Goal: Check status: Check status

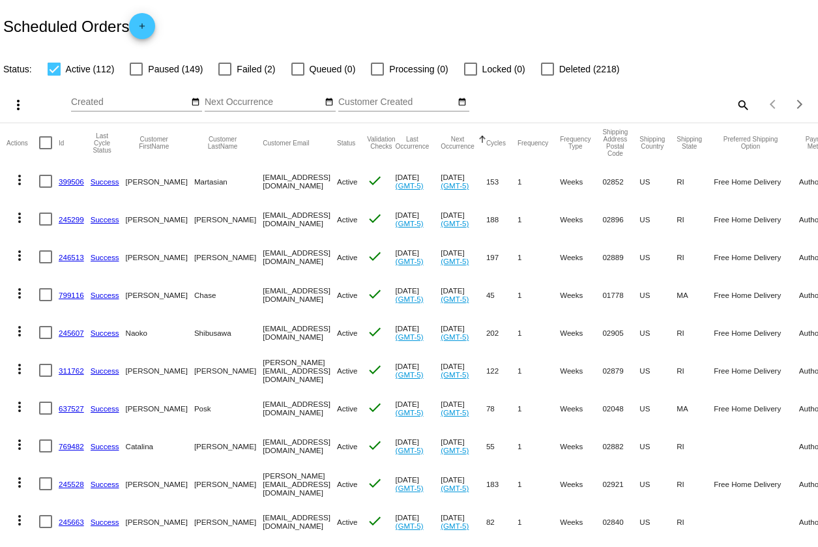
click at [744, 102] on mat-icon "search" at bounding box center [743, 105] width 16 height 20
click at [638, 111] on div "Search" at bounding box center [648, 104] width 204 height 37
click at [640, 104] on input "Search" at bounding box center [648, 102] width 204 height 10
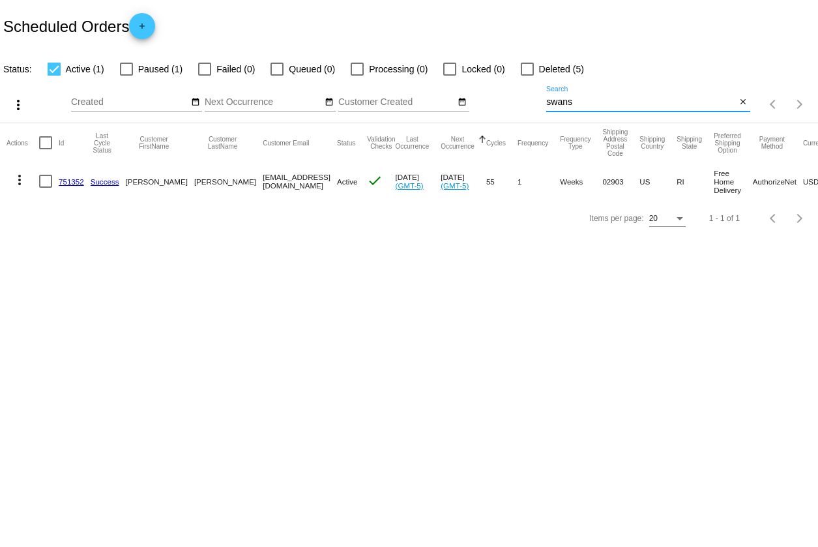
type input "swans"
click at [78, 180] on link "751352" at bounding box center [71, 181] width 25 height 8
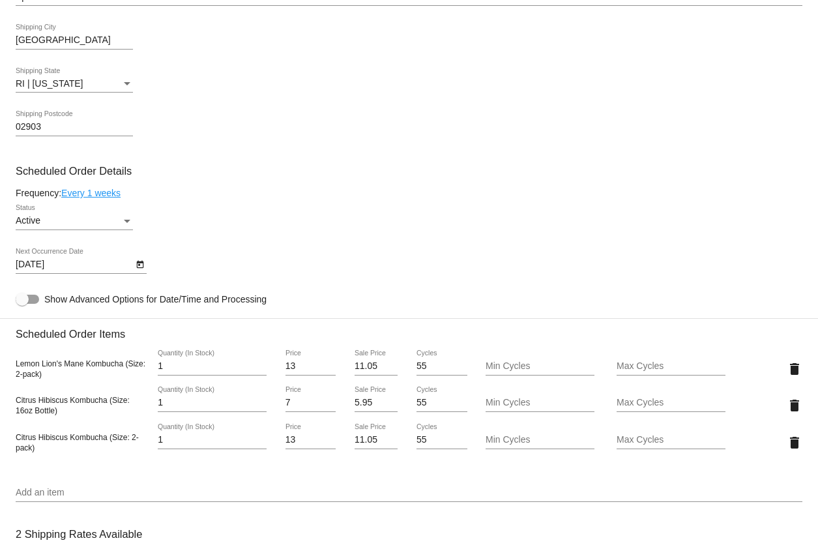
scroll to position [598, 0]
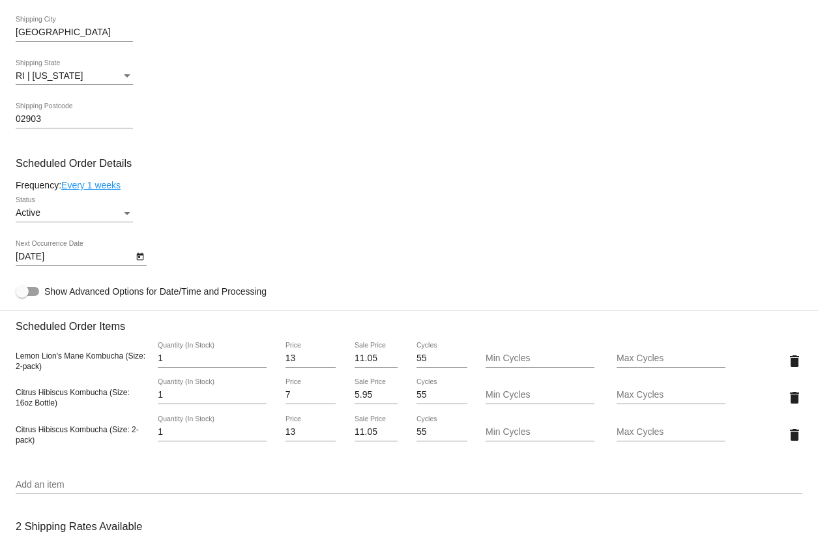
click at [140, 254] on icon "Open calendar" at bounding box center [140, 257] width 9 height 16
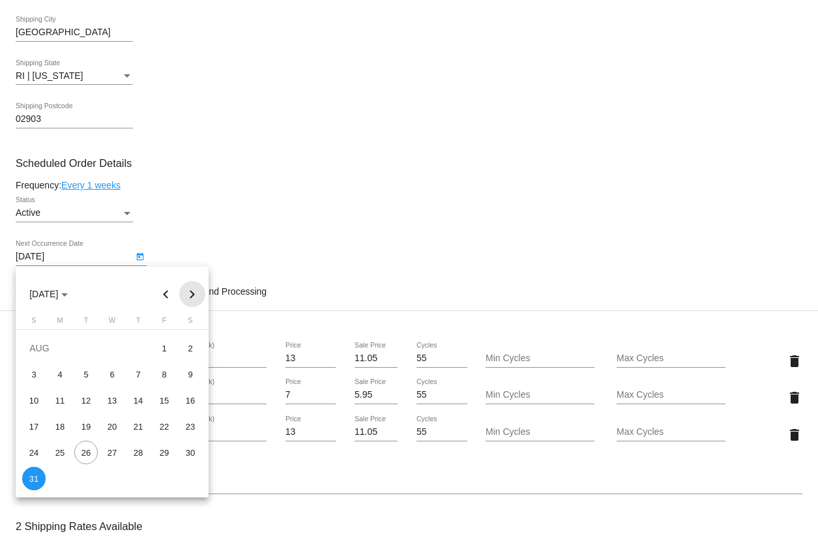
click at [188, 292] on button "Next month" at bounding box center [192, 294] width 26 height 26
click at [59, 399] on div "8" at bounding box center [59, 400] width 23 height 23
type input "9/8/2025"
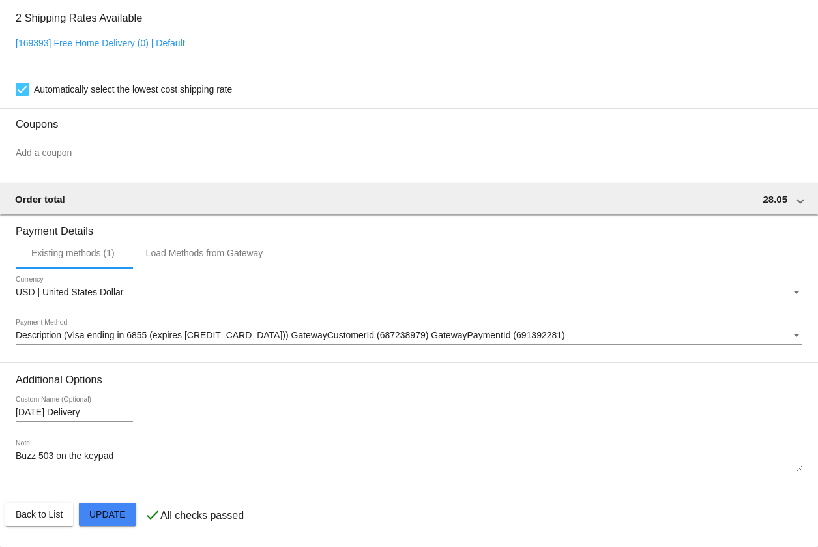
scroll to position [1108, 0]
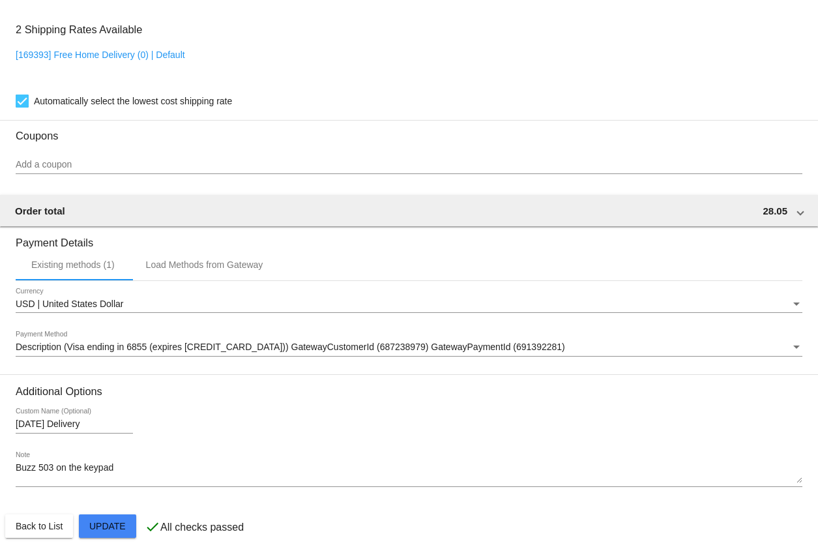
scroll to position [1094, 0]
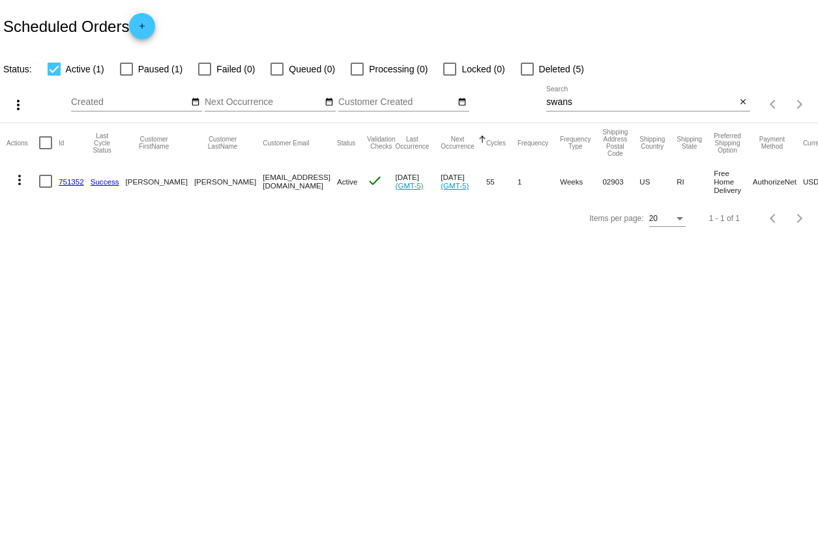
click at [610, 105] on input "swans" at bounding box center [641, 102] width 190 height 10
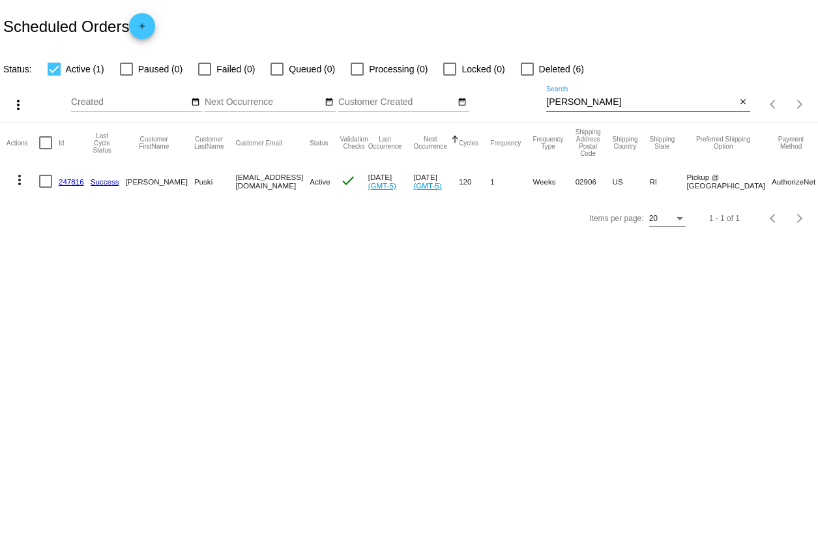
type input "suzette"
click at [69, 178] on link "247816" at bounding box center [71, 181] width 25 height 8
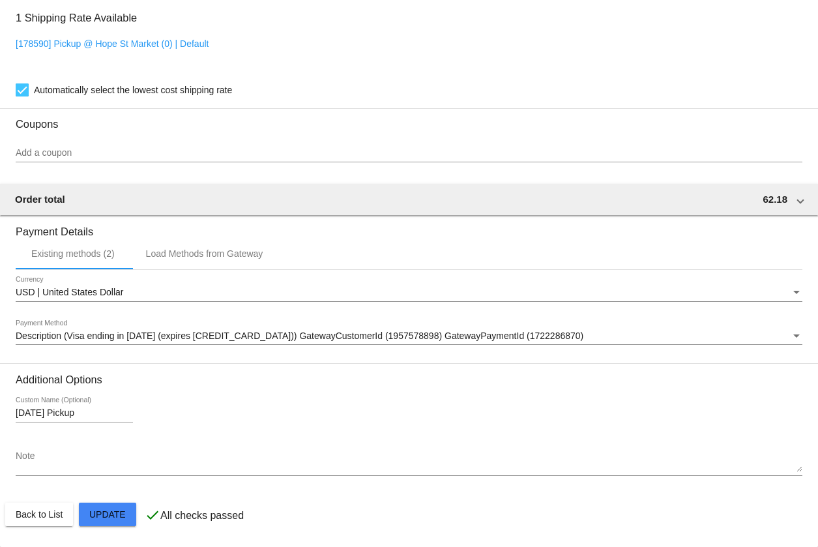
scroll to position [1218, 0]
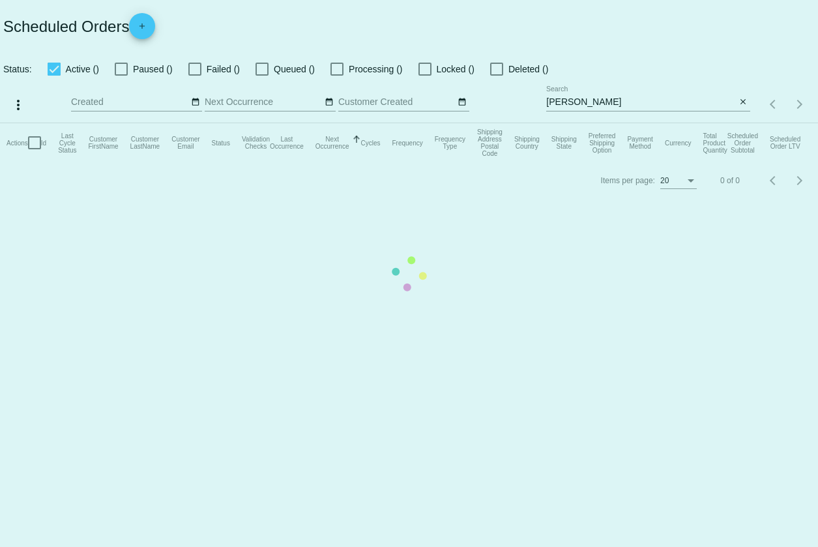
click at [595, 123] on mat-table "Actions Id Last Cycle Status Customer FirstName Customer LastName Customer Emai…" at bounding box center [409, 142] width 818 height 39
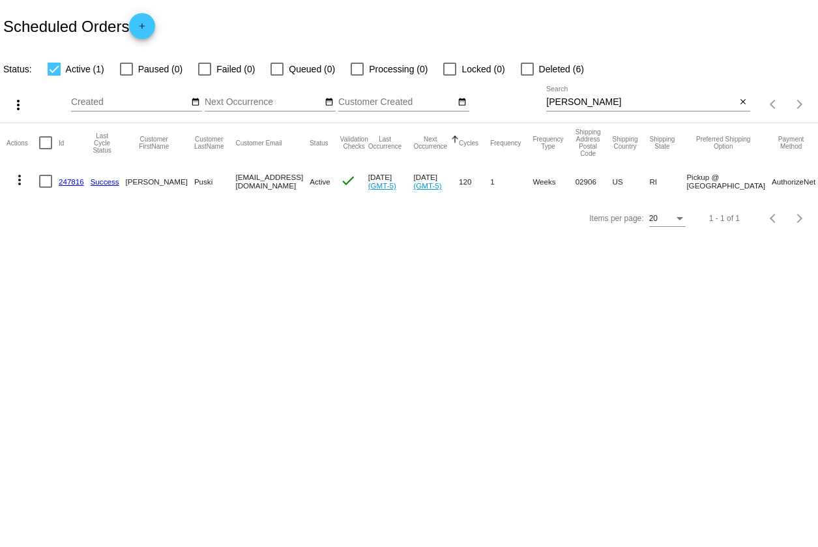
click at [595, 102] on input "suzette" at bounding box center [641, 102] width 190 height 10
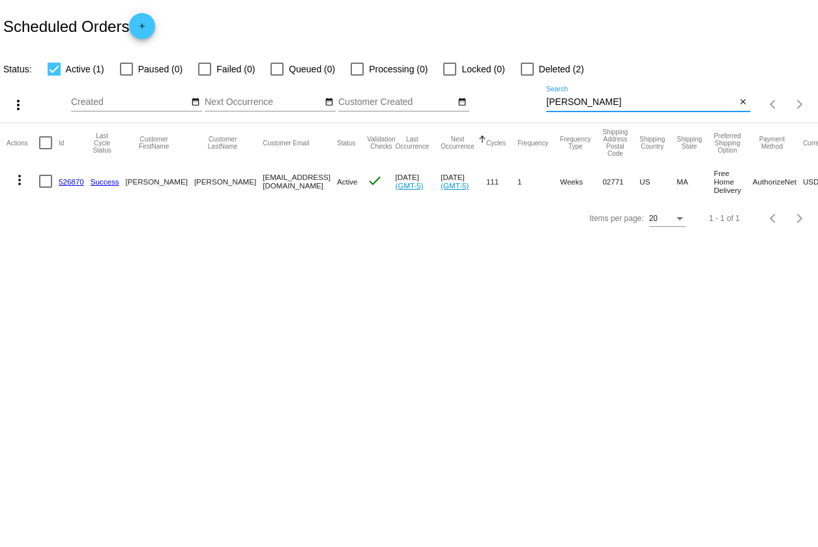
type input "[PERSON_NAME]"
click at [68, 181] on link "526870" at bounding box center [71, 181] width 25 height 8
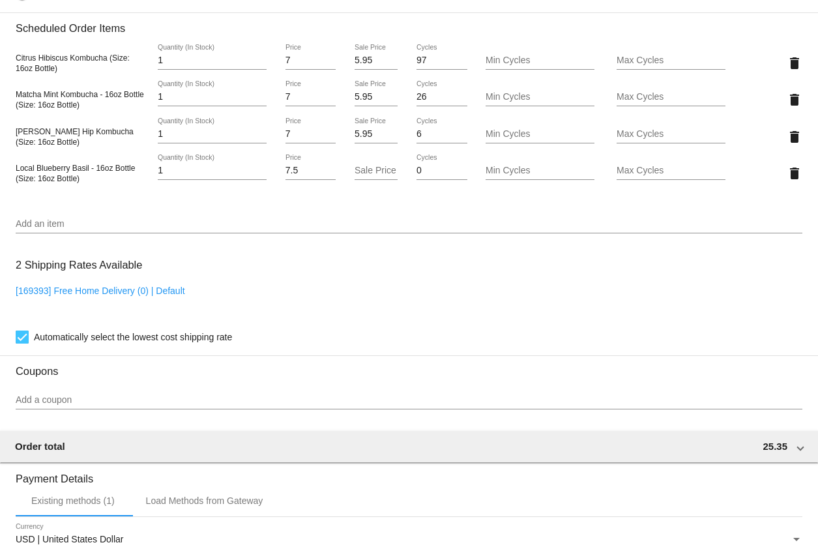
scroll to position [939, 0]
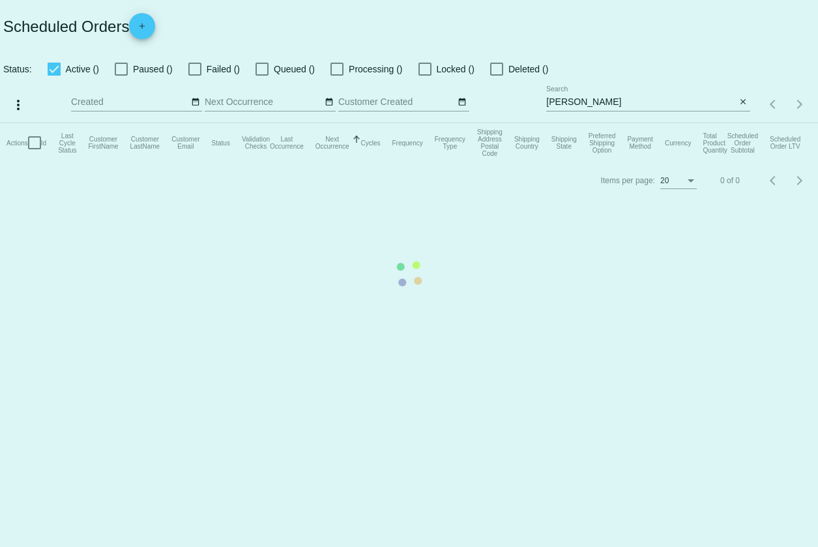
click at [591, 102] on app-dashboard-scheduled-orders "Scheduled Orders add Status: Active () Paused () Failed () Queued () Processing…" at bounding box center [409, 99] width 818 height 199
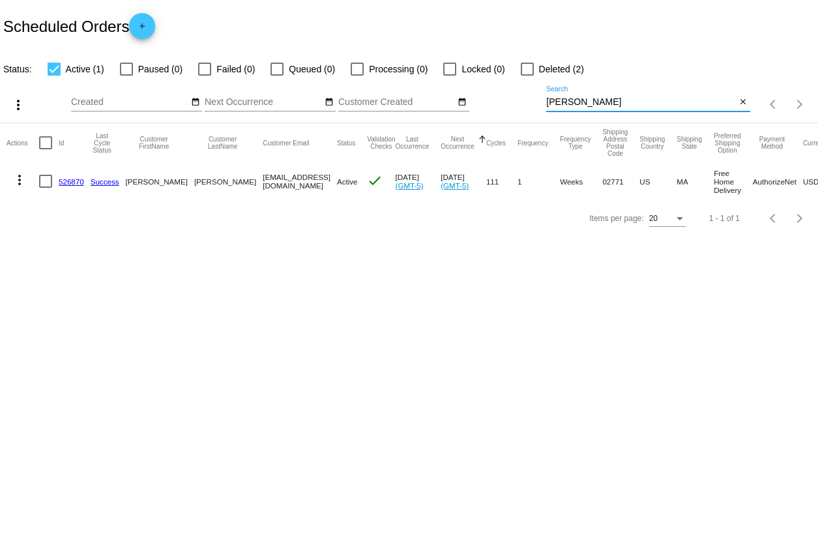
click at [591, 102] on input "[PERSON_NAME]" at bounding box center [641, 102] width 190 height 10
type input "c"
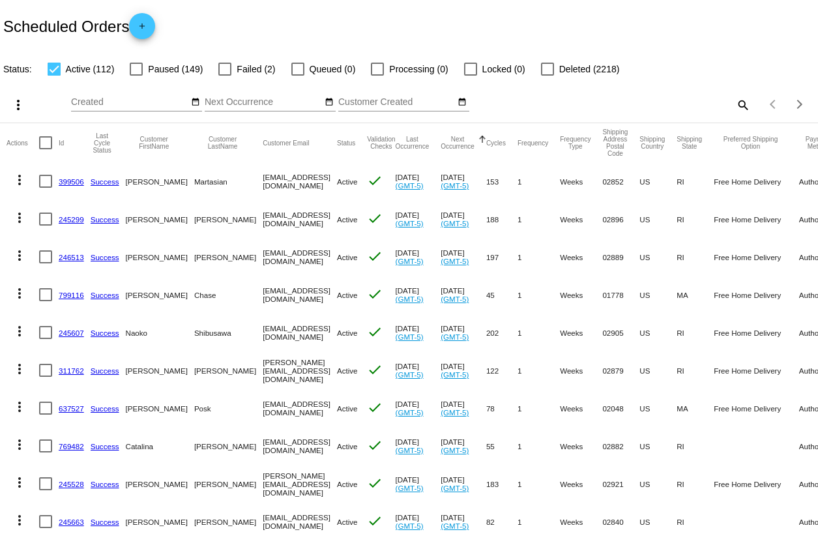
click at [742, 106] on mat-icon "search" at bounding box center [743, 105] width 16 height 20
click at [632, 106] on input "Search" at bounding box center [648, 102] width 204 height 10
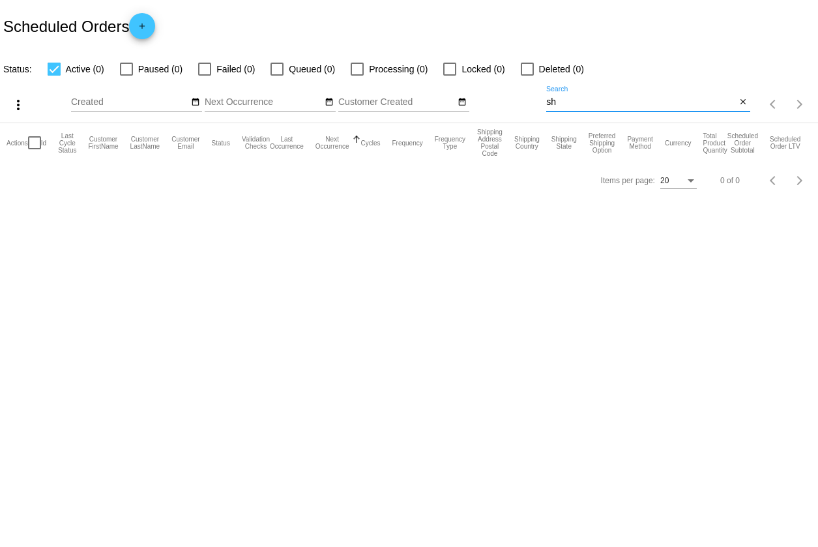
type input "s"
